Goal: Information Seeking & Learning: Learn about a topic

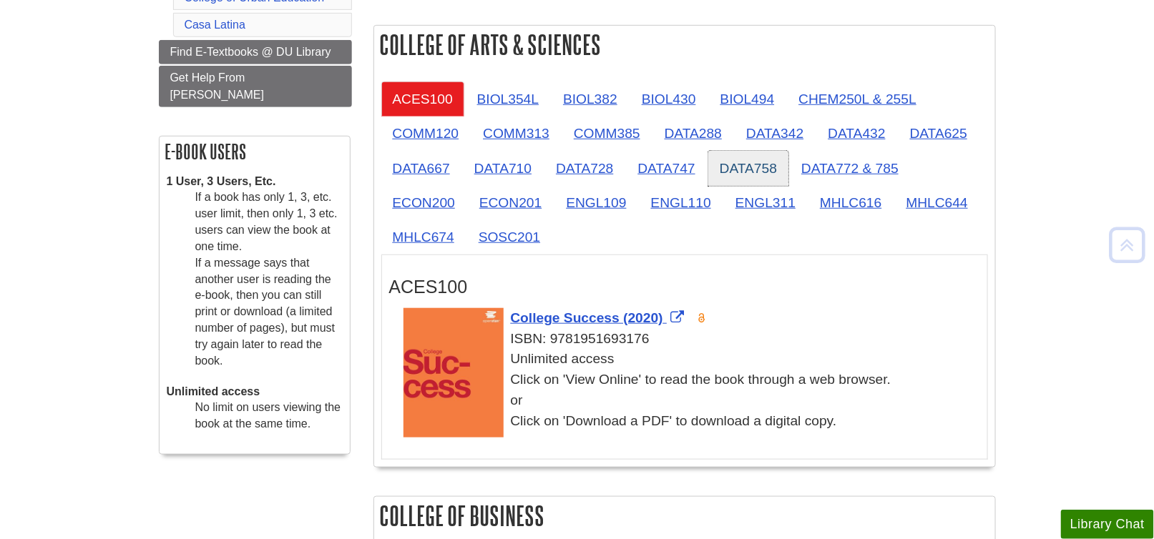
scroll to position [358, 0]
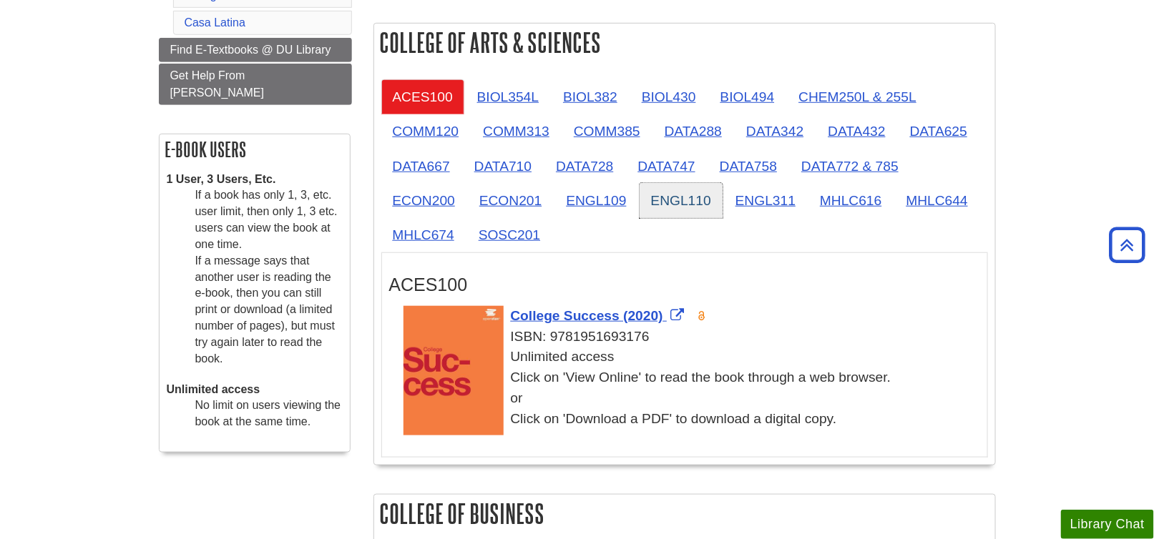
click at [675, 196] on link "ENGL110" at bounding box center [681, 200] width 83 height 35
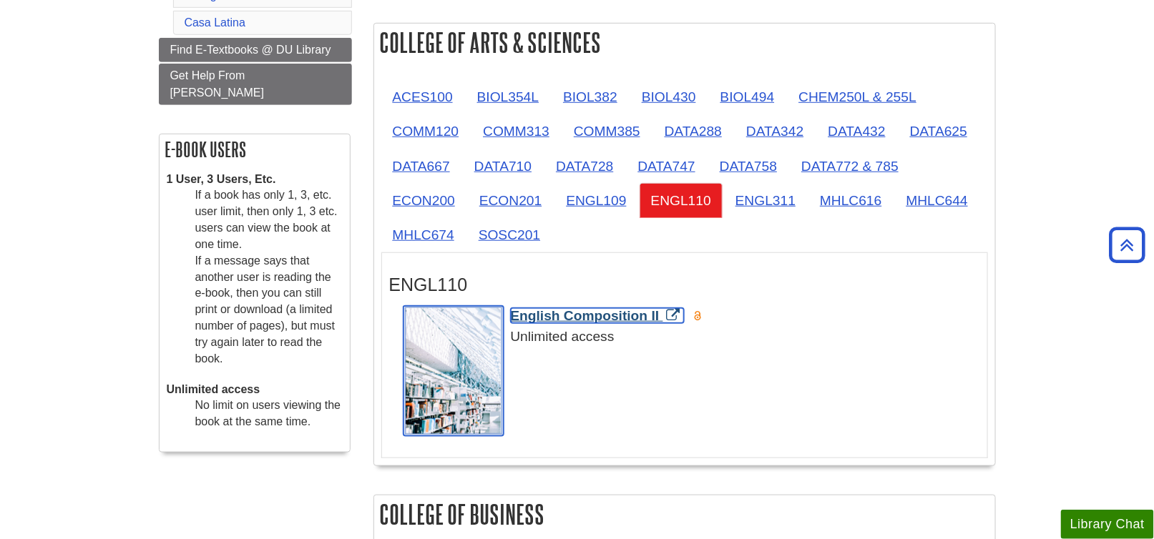
click at [620, 308] on span "English Composition II" at bounding box center [585, 315] width 149 height 15
click at [586, 315] on span "English Composition II" at bounding box center [585, 315] width 149 height 15
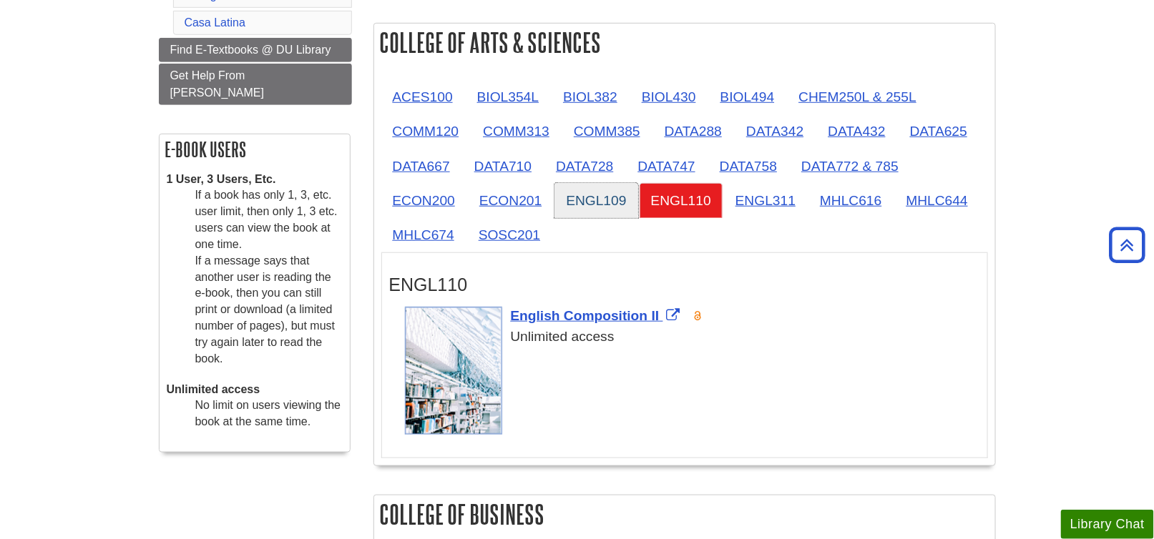
click at [597, 203] on link "ENGL109" at bounding box center [596, 200] width 83 height 35
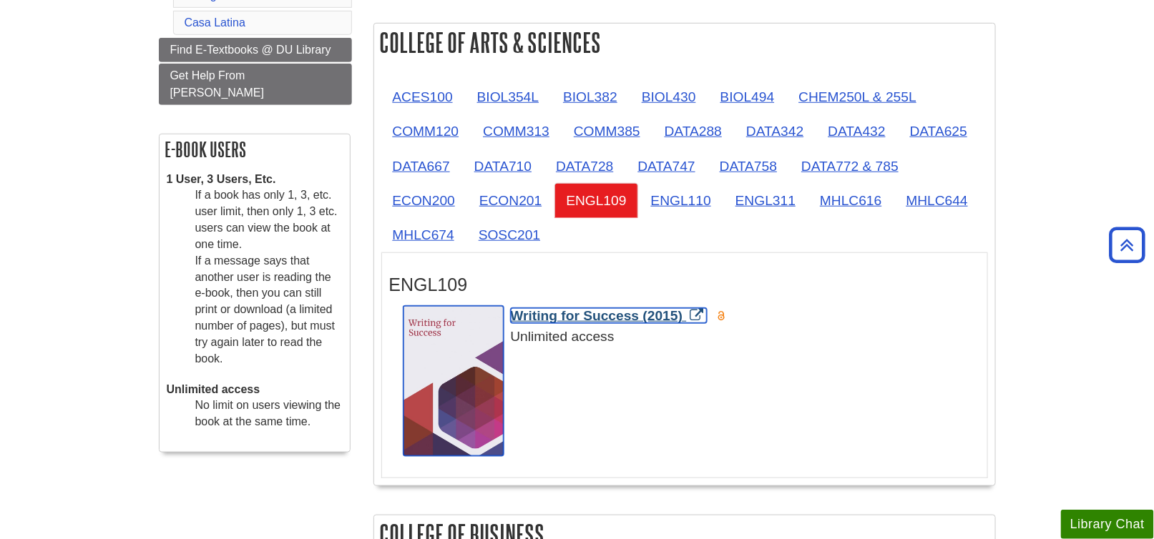
click at [610, 316] on span "Writing for Success (2015)" at bounding box center [597, 315] width 172 height 15
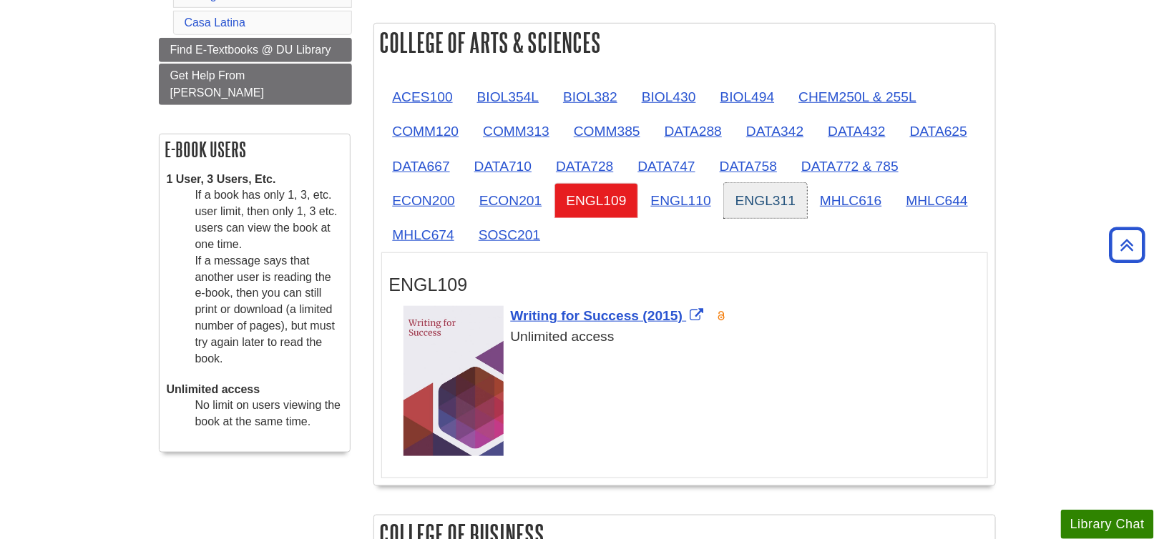
drag, startPoint x: 766, startPoint y: 205, endPoint x: 756, endPoint y: 202, distance: 9.5
click at [766, 205] on link "ENGL311" at bounding box center [765, 200] width 83 height 35
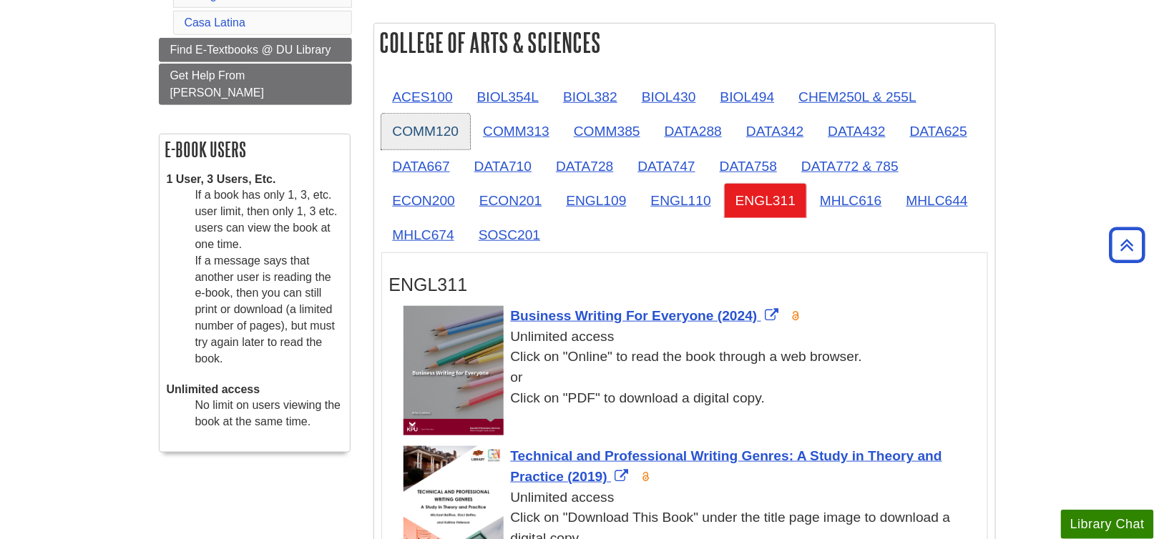
click at [433, 130] on link "COMM120" at bounding box center [425, 131] width 89 height 35
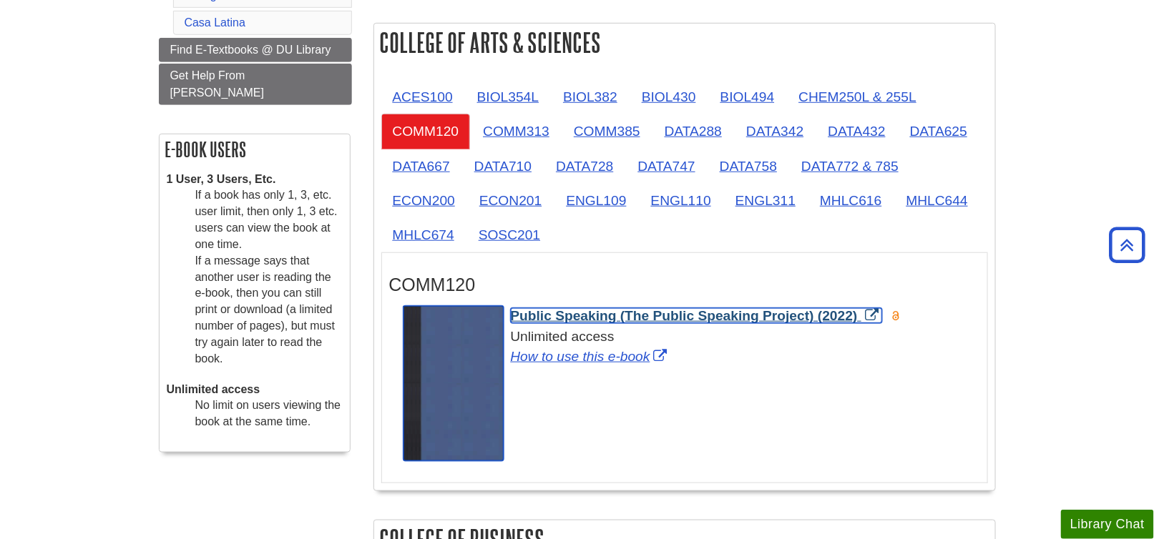
click at [560, 317] on span "Public Speaking (The Public Speaking Project) (2022)" at bounding box center [684, 315] width 347 height 15
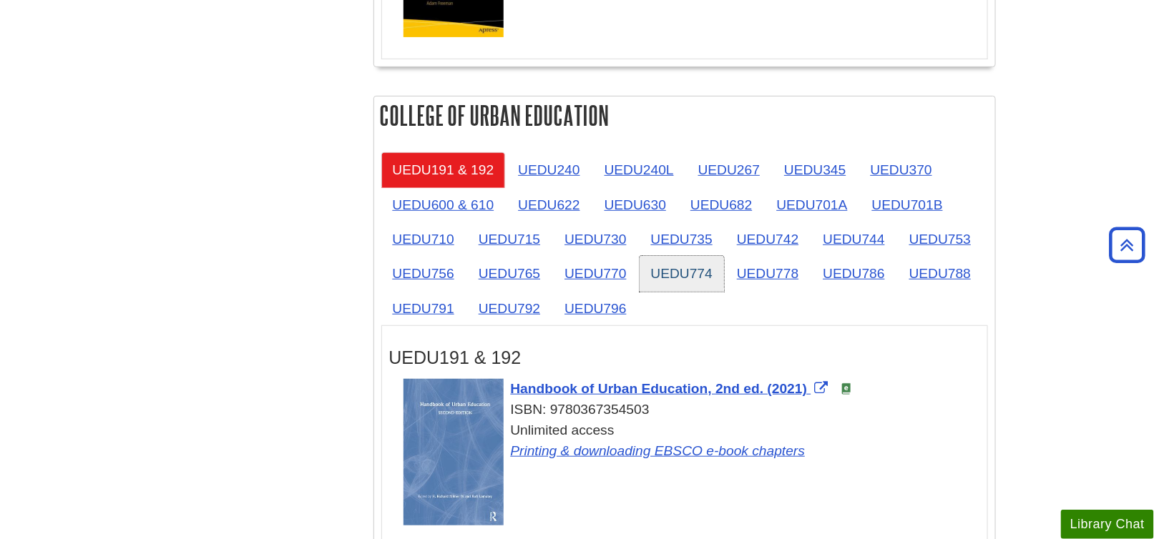
scroll to position [2290, 0]
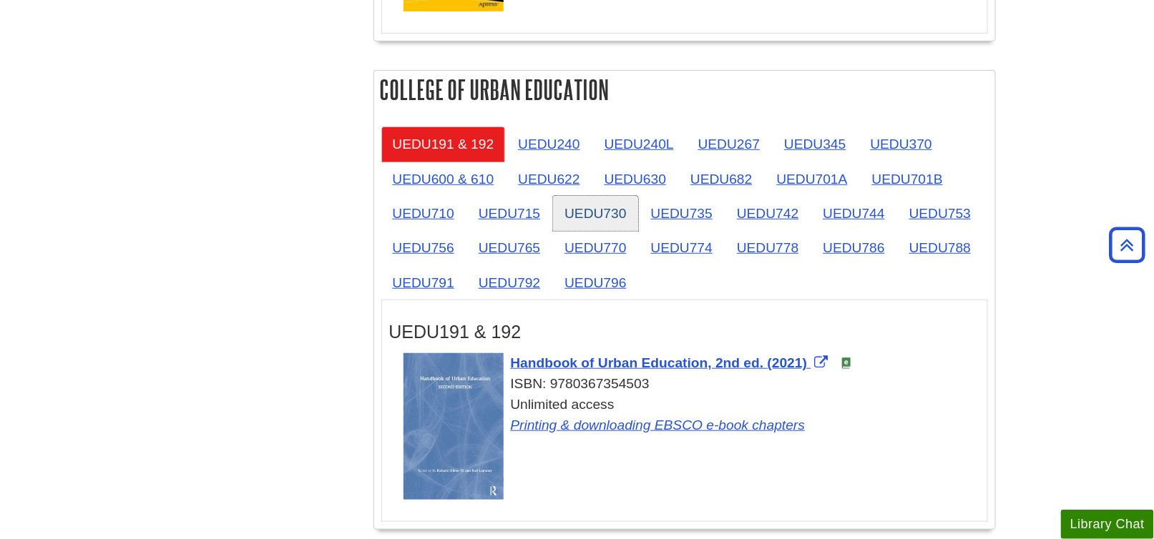
click at [576, 203] on link "UEDU730" at bounding box center [595, 213] width 84 height 35
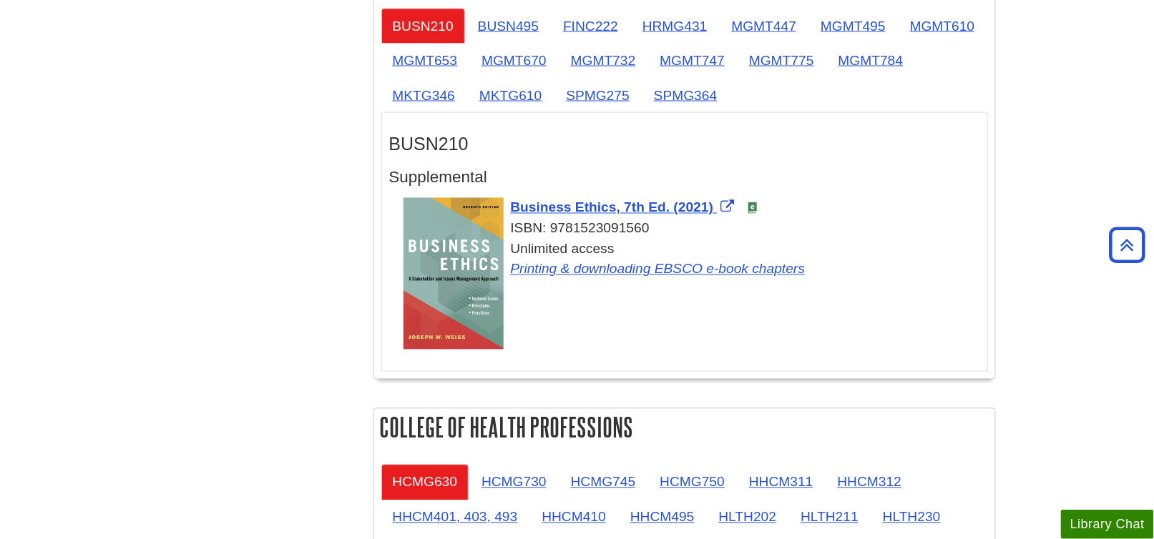
scroll to position [787, 0]
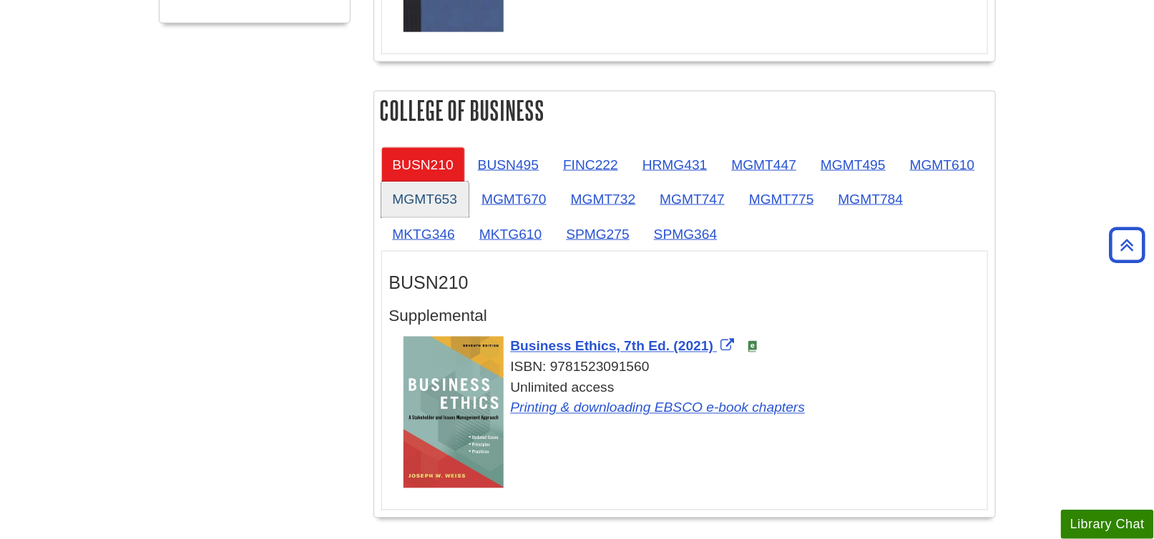
click at [434, 195] on link "MGMT653" at bounding box center [425, 199] width 88 height 35
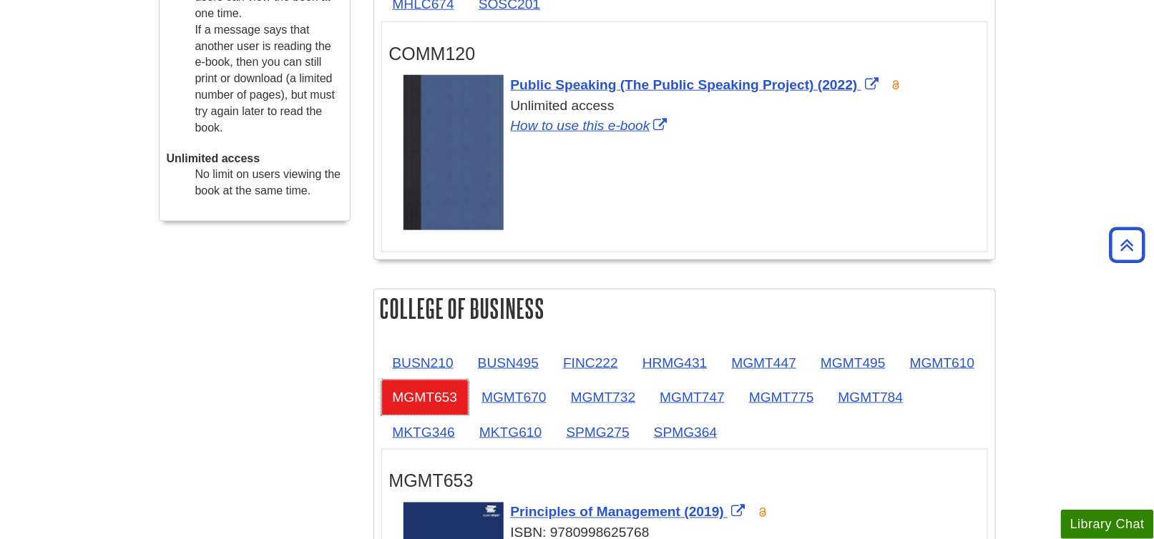
scroll to position [644, 0]
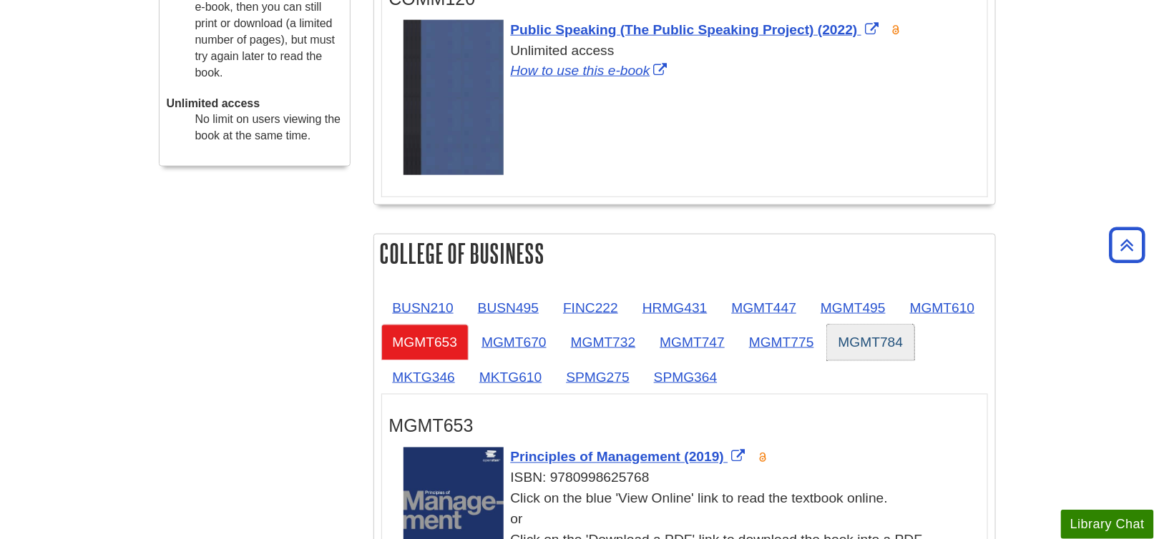
click at [855, 335] on link "MGMT784" at bounding box center [871, 342] width 88 height 35
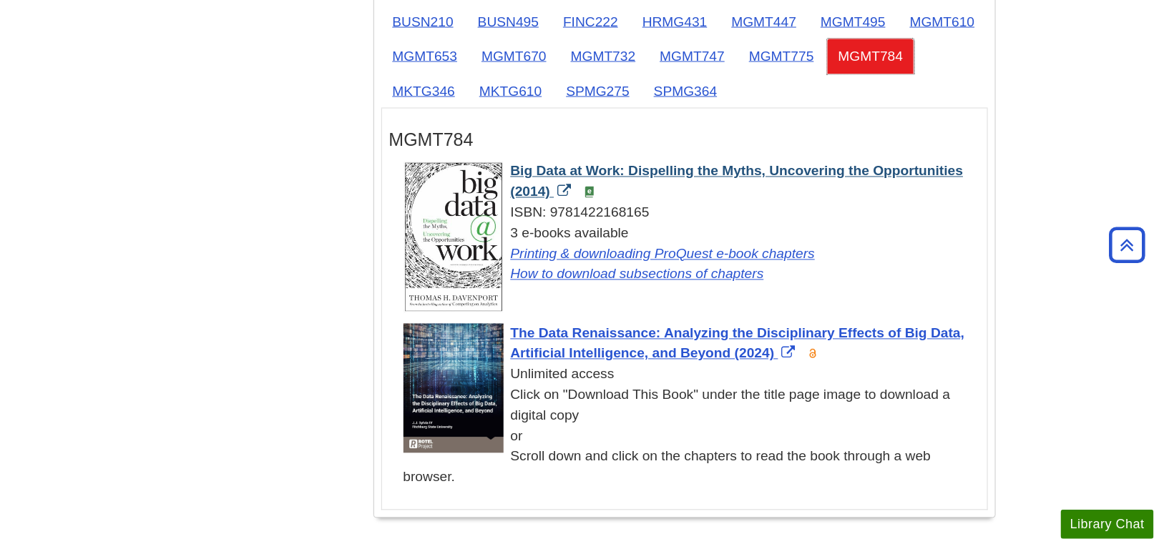
scroll to position [859, 0]
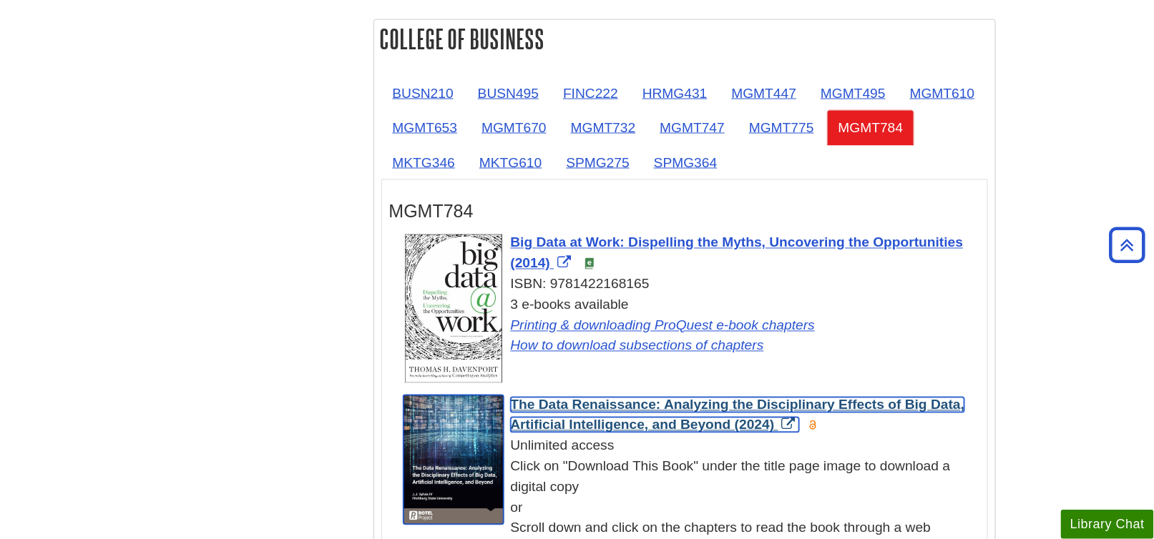
click at [587, 401] on span "The Data Renaissance: Analyzing the Disciplinary Effects of Big Data, Artificia…" at bounding box center [738, 416] width 454 height 36
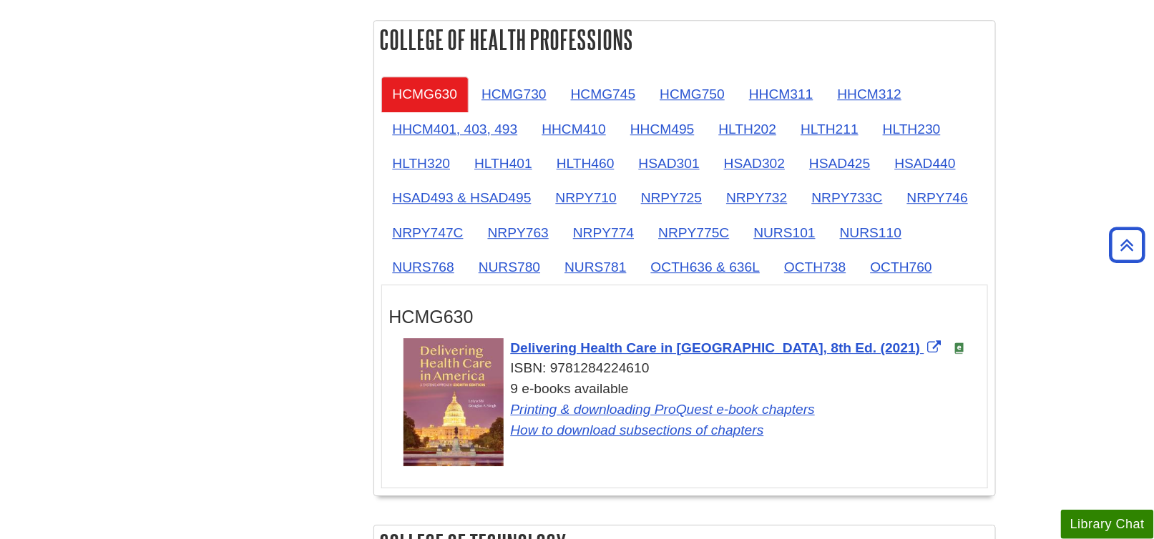
scroll to position [1431, 0]
